Goal: Transaction & Acquisition: Book appointment/travel/reservation

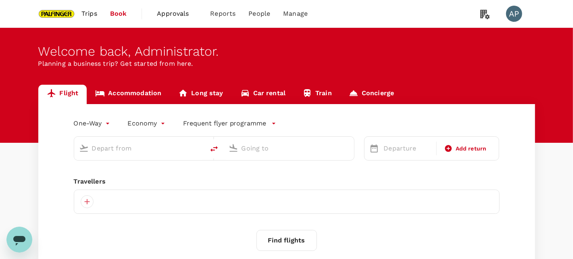
type input "roundtrip"
type input "Singapore Changi (SIN)"
type input "Shanghai Pudong Intl (PVG)"
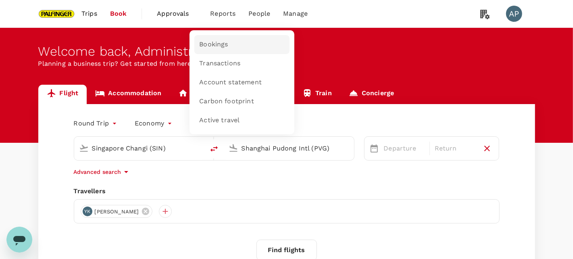
click at [225, 44] on span "Bookings" at bounding box center [213, 44] width 29 height 9
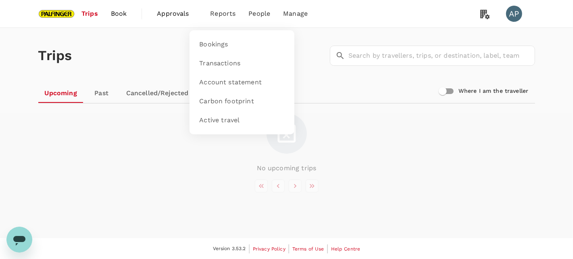
click at [226, 13] on span "Reports" at bounding box center [222, 14] width 25 height 10
click at [222, 42] on span "Bookings" at bounding box center [213, 44] width 29 height 9
